Goal: Obtain resource: Download file/media

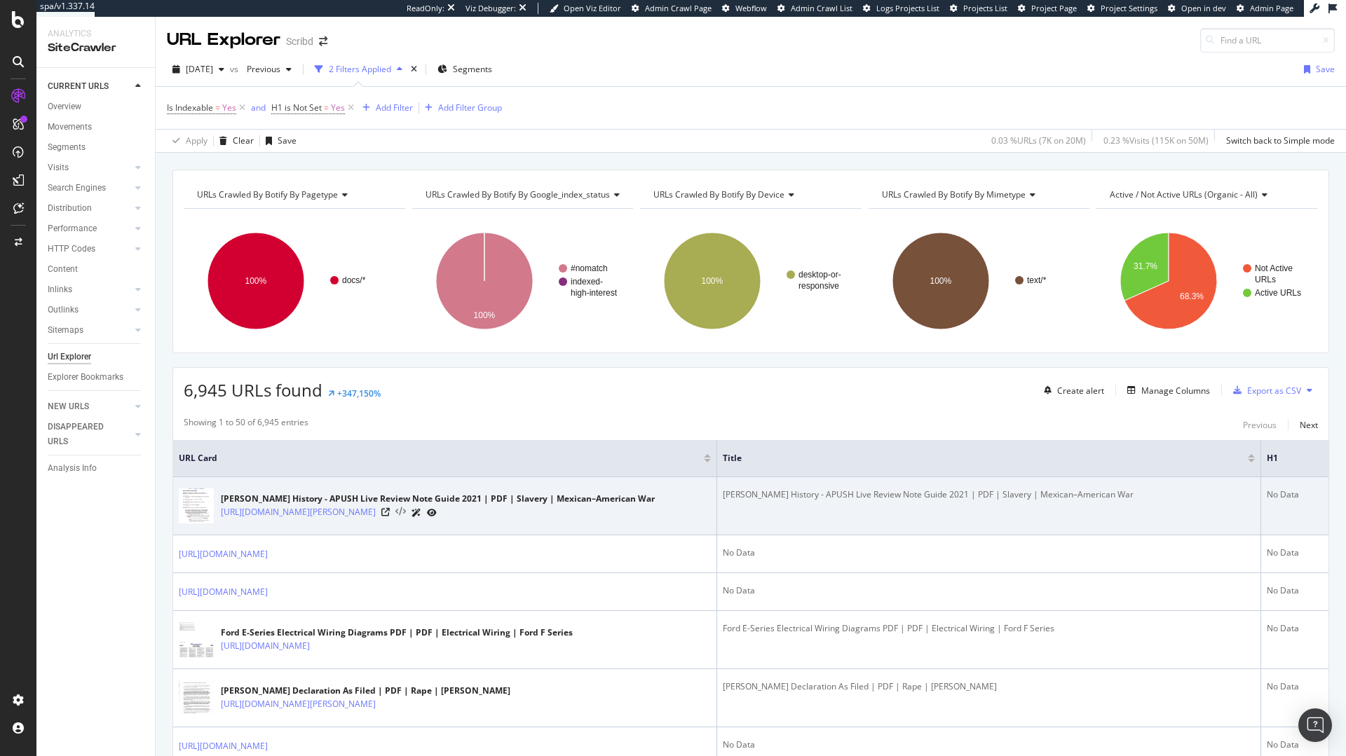
click at [406, 514] on icon at bounding box center [400, 512] width 11 height 10
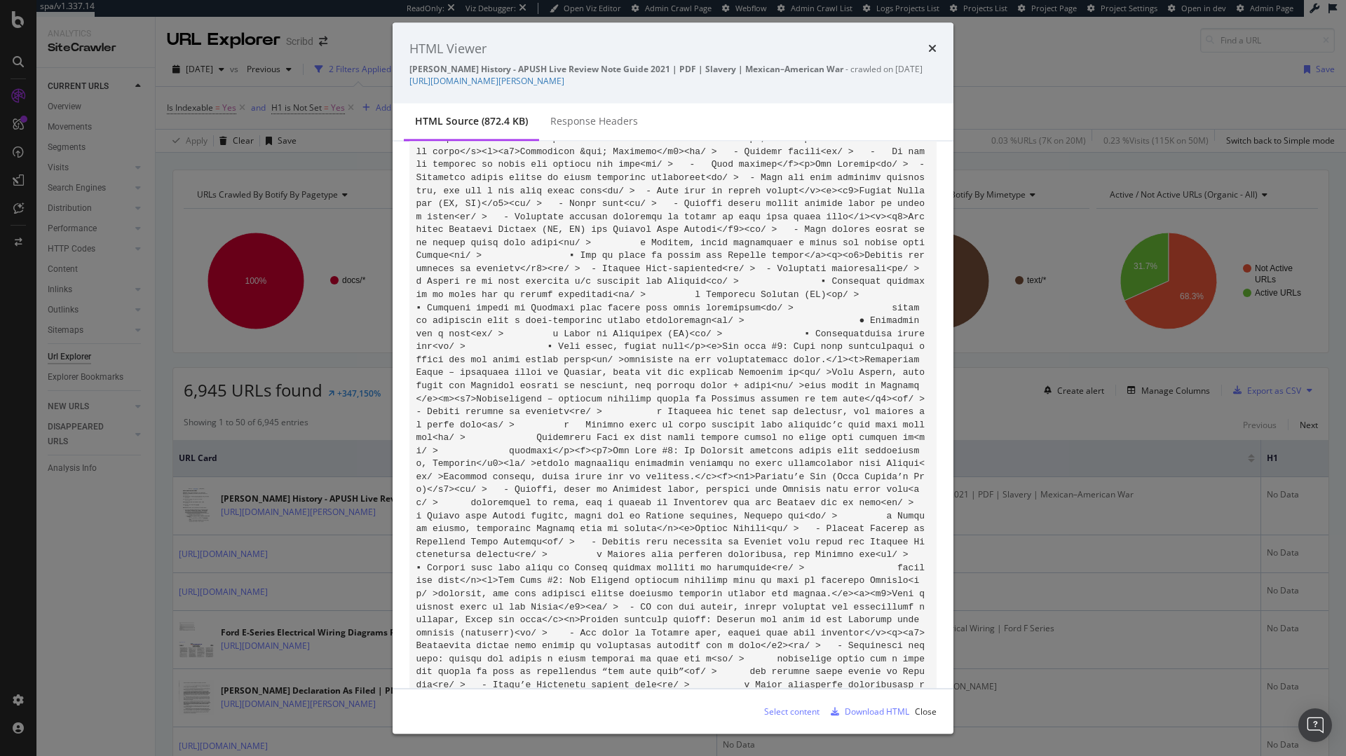
scroll to position [96160, 0]
drag, startPoint x: 617, startPoint y: 194, endPoint x: 859, endPoint y: 441, distance: 345.9
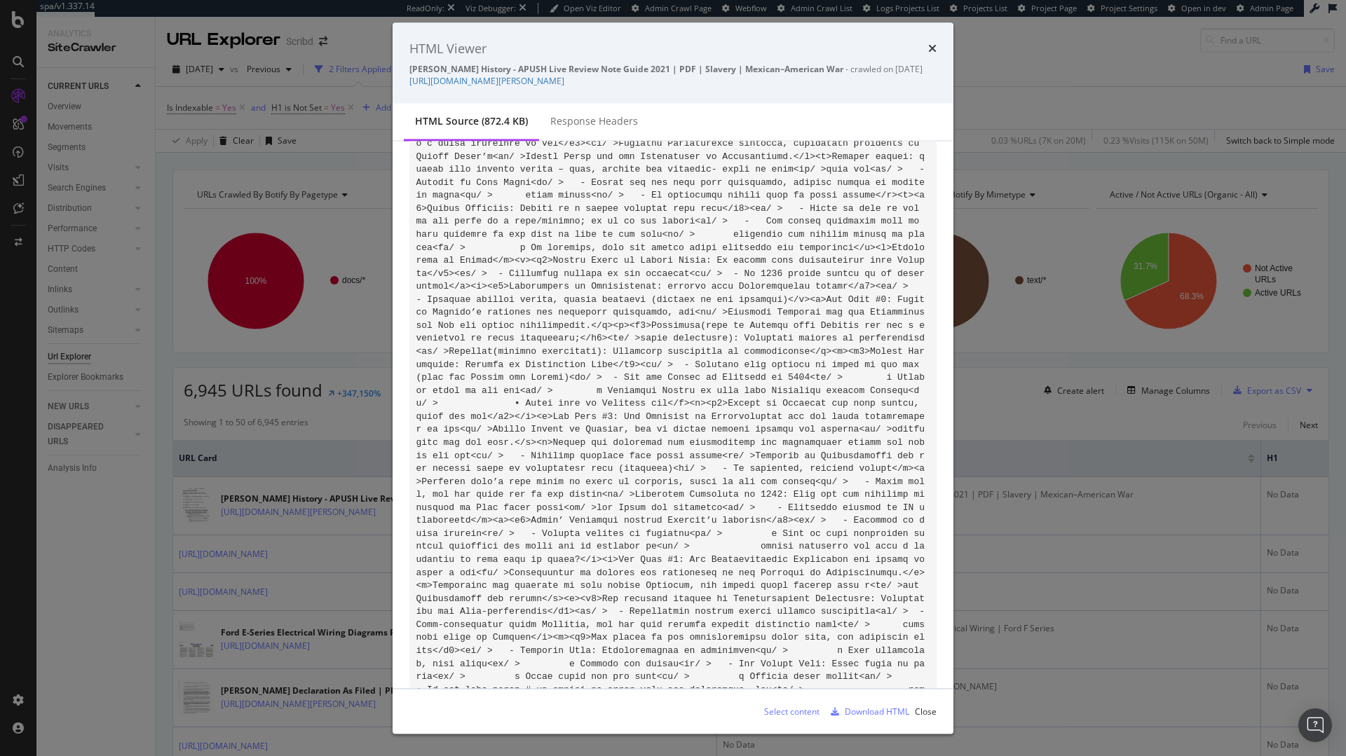
scroll to position [97830, 0]
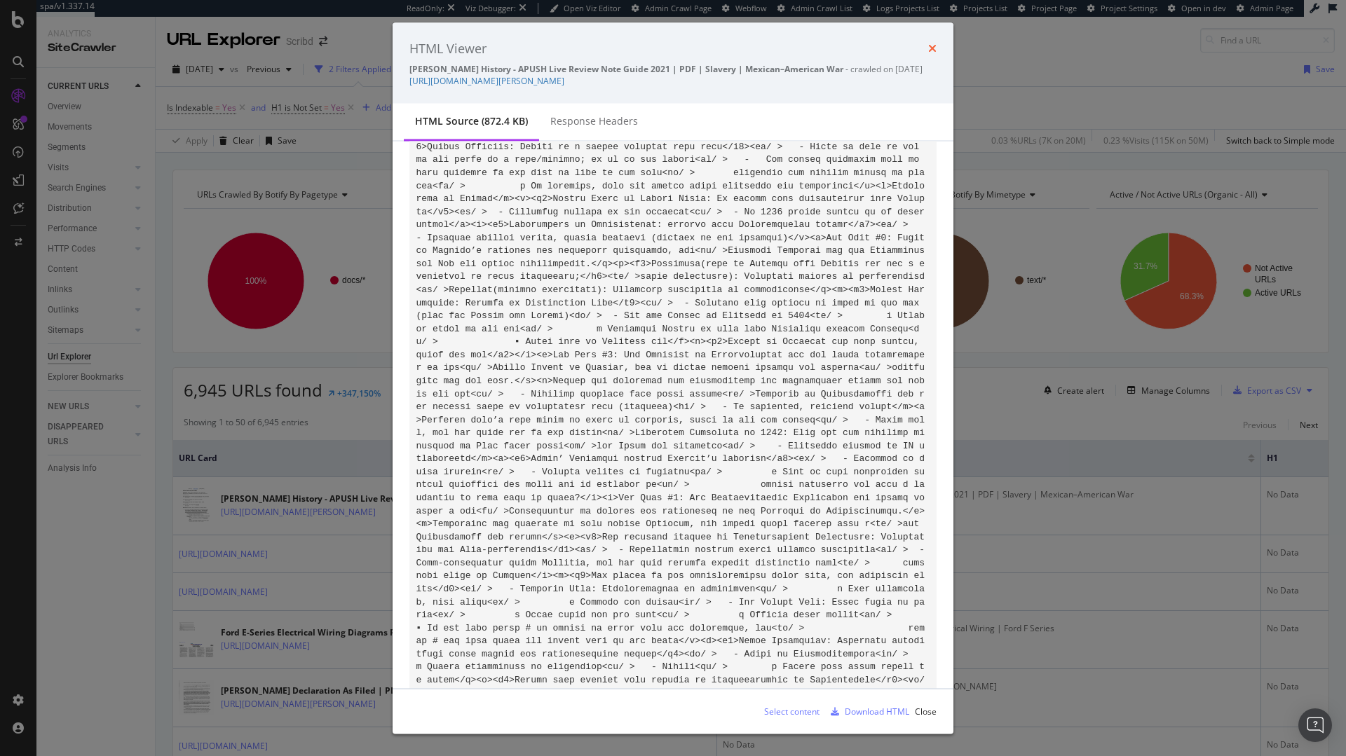
click at [929, 53] on div "times" at bounding box center [932, 48] width 8 height 18
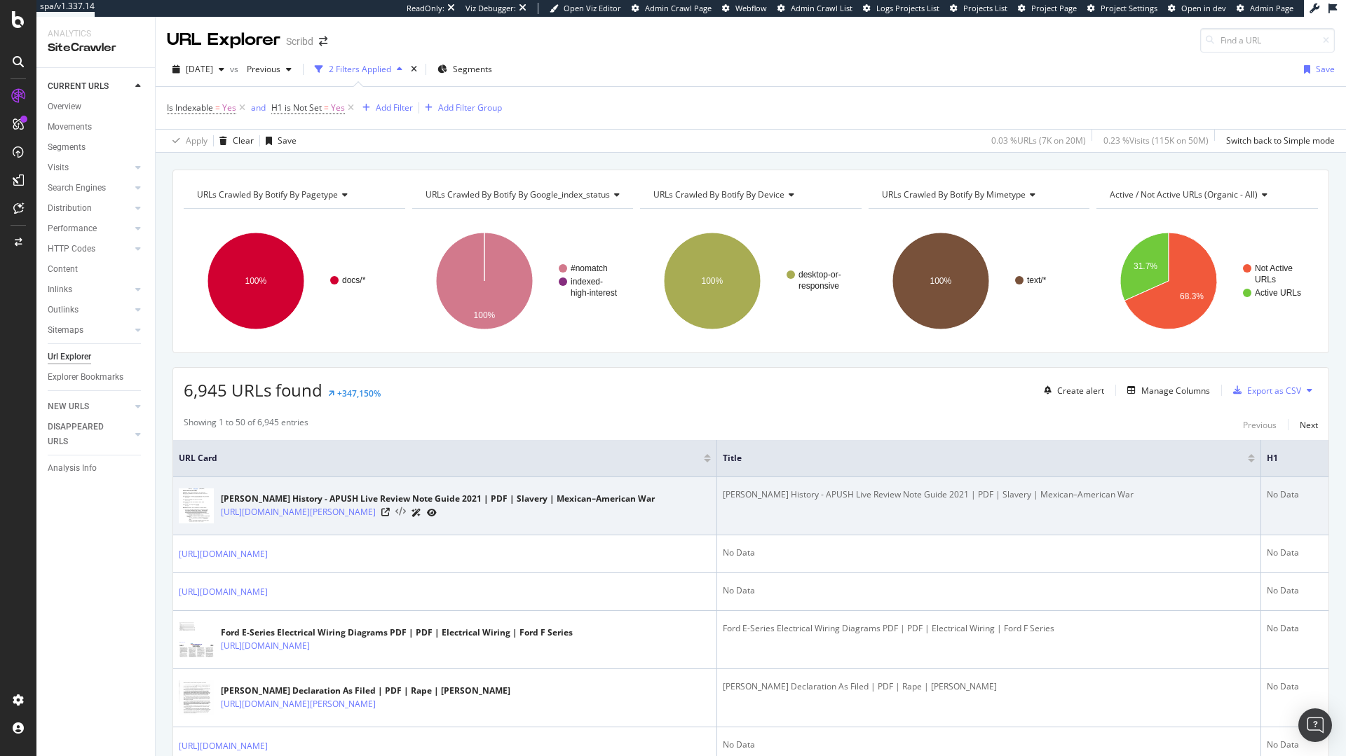
click at [406, 514] on icon at bounding box center [400, 512] width 11 height 10
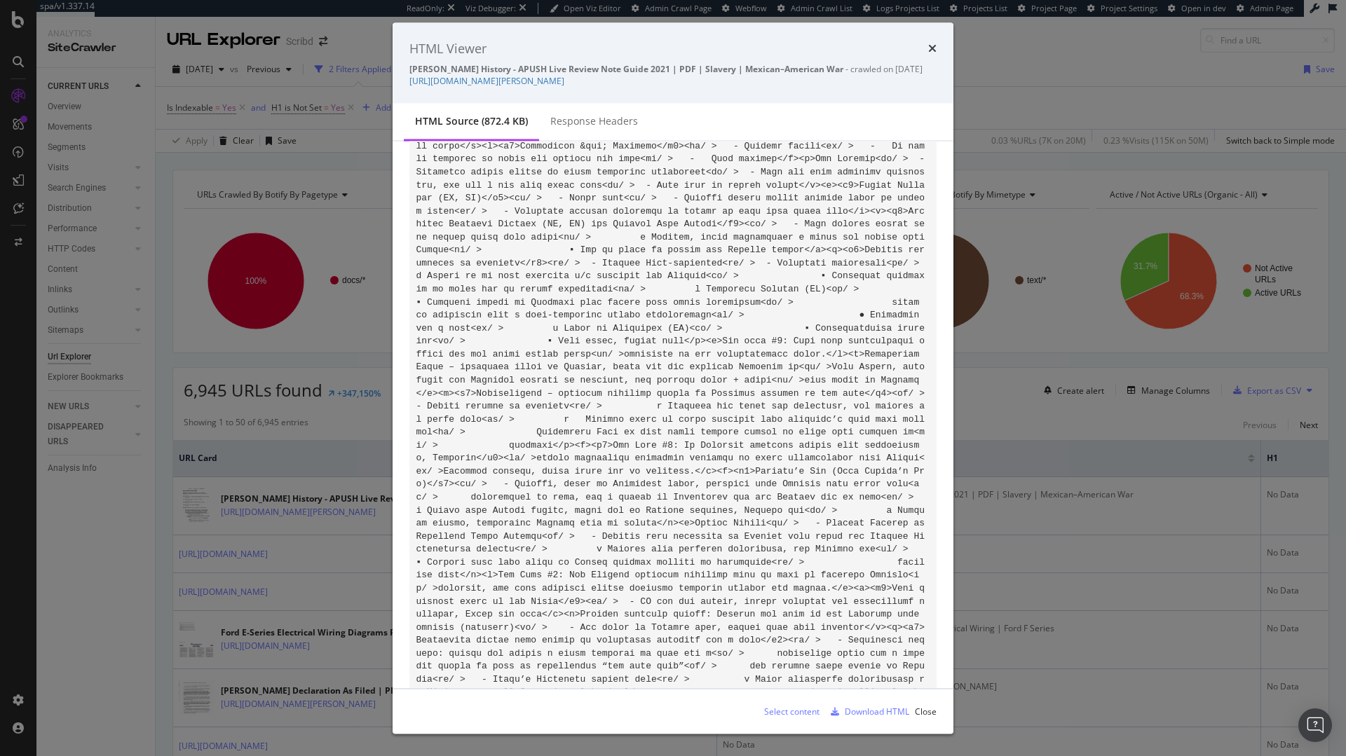
scroll to position [96087, 0]
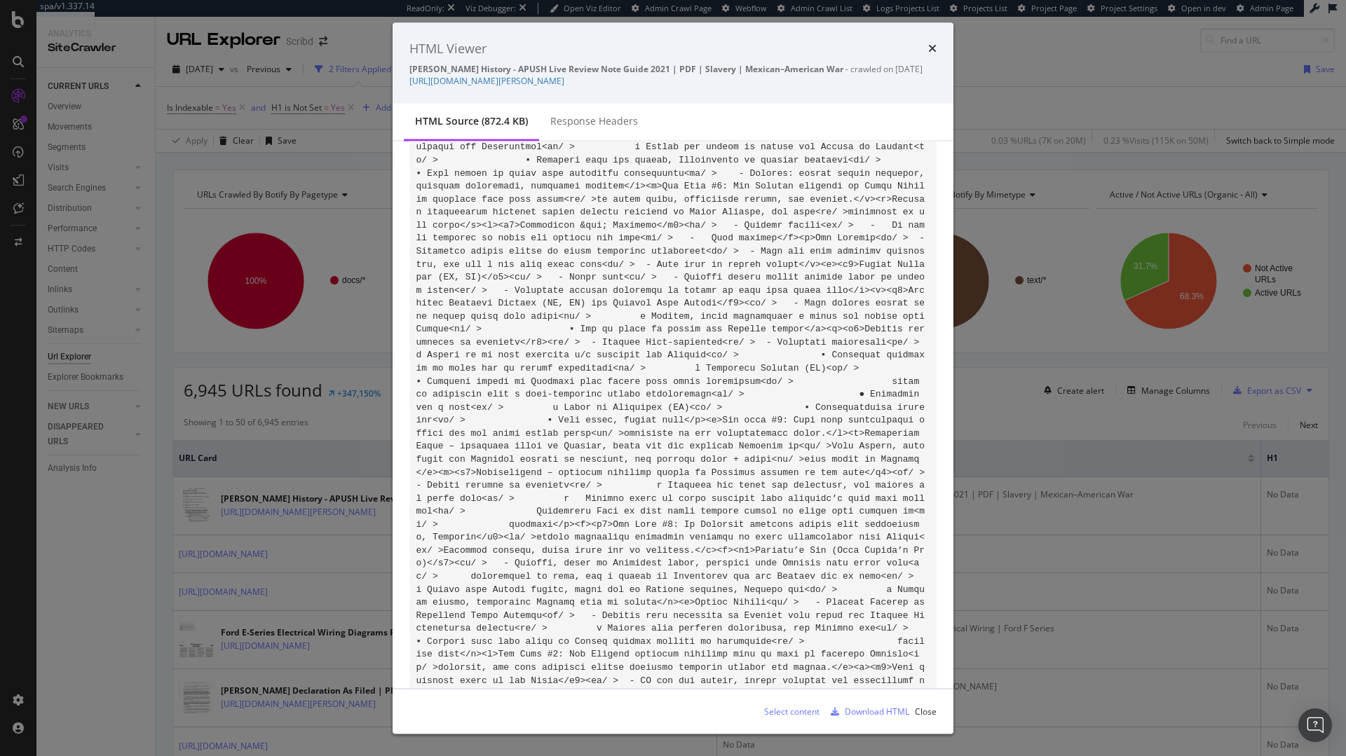
drag, startPoint x: 643, startPoint y: 341, endPoint x: 596, endPoint y: 282, distance: 74.8
drag, startPoint x: 596, startPoint y: 273, endPoint x: 914, endPoint y: 285, distance: 317.7
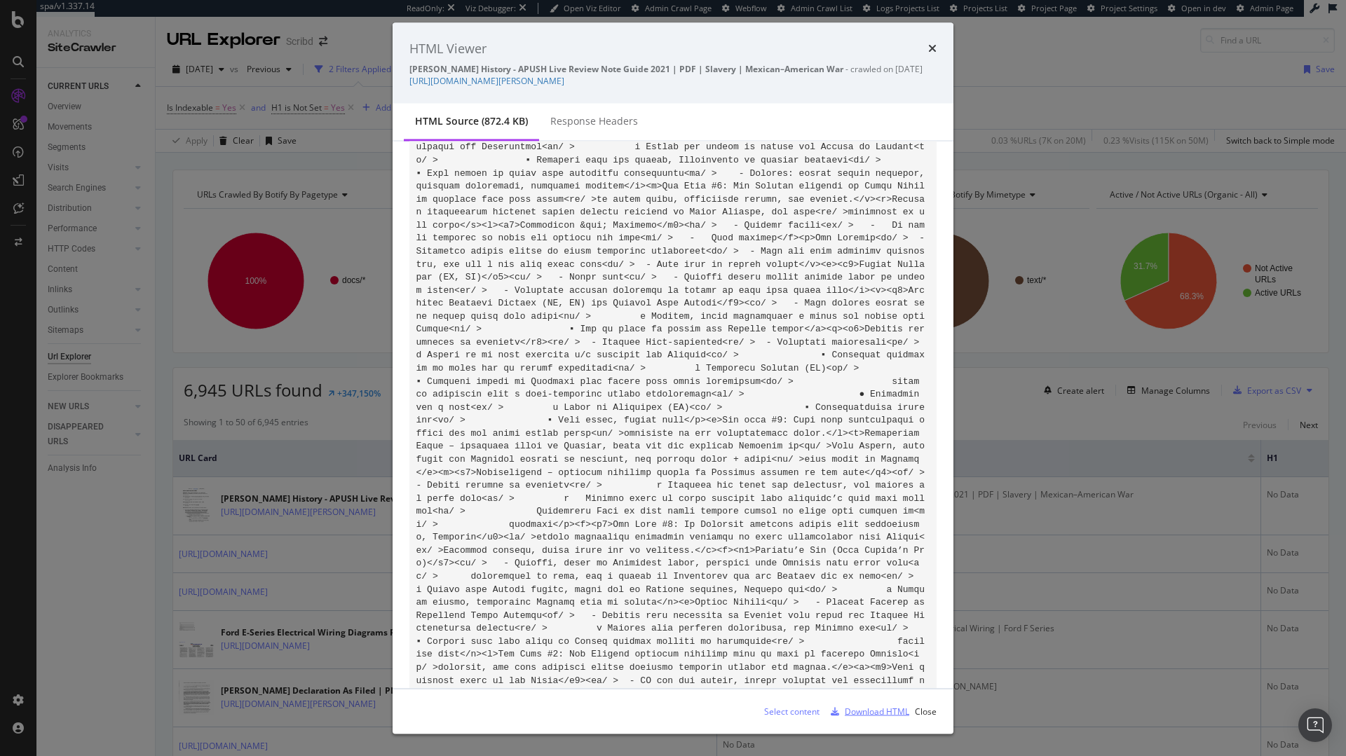
click at [882, 720] on div "Download HTML" at bounding box center [867, 711] width 84 height 21
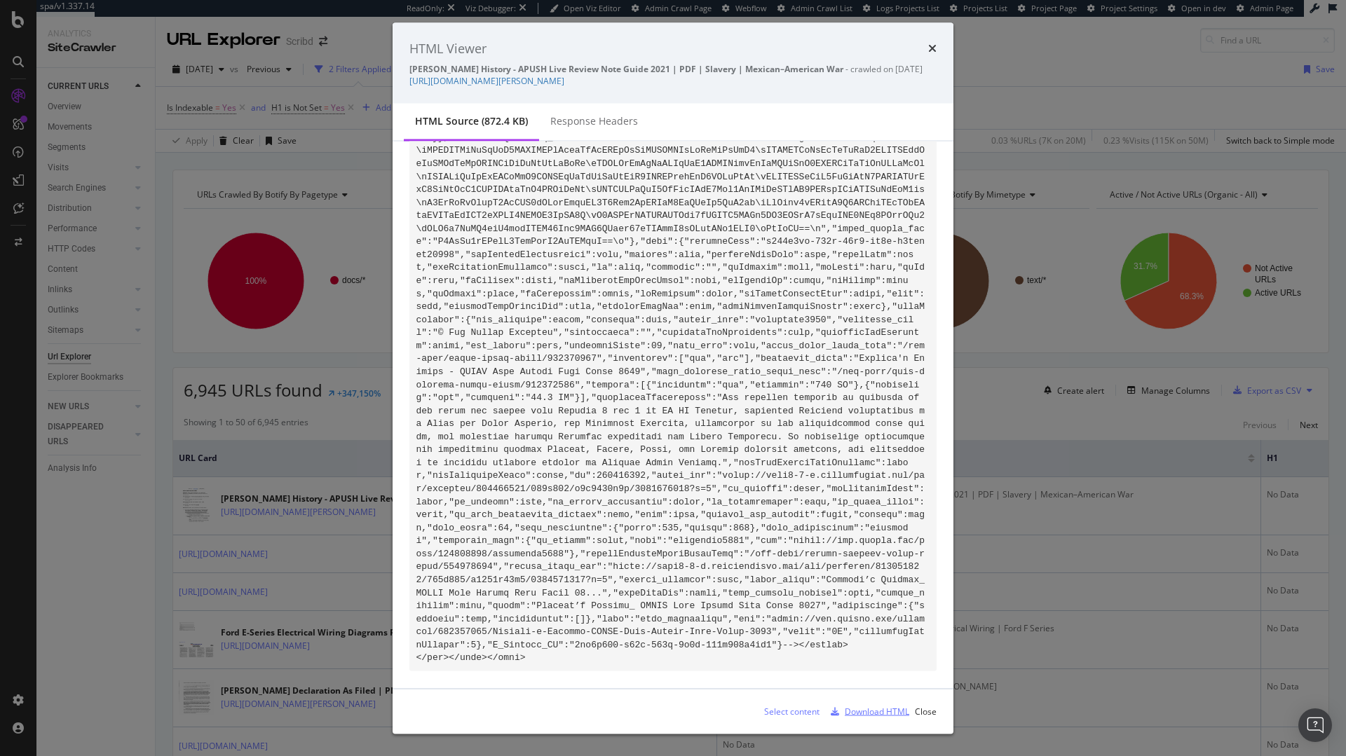
scroll to position [125875, 0]
click at [937, 48] on div "HTML Viewer [PERSON_NAME] History - APUSH Live Review Note Guide 2021 | PDF | S…" at bounding box center [672, 62] width 561 height 81
click at [932, 48] on icon "times" at bounding box center [932, 48] width 8 height 11
